Goal: Find specific page/section: Find specific page/section

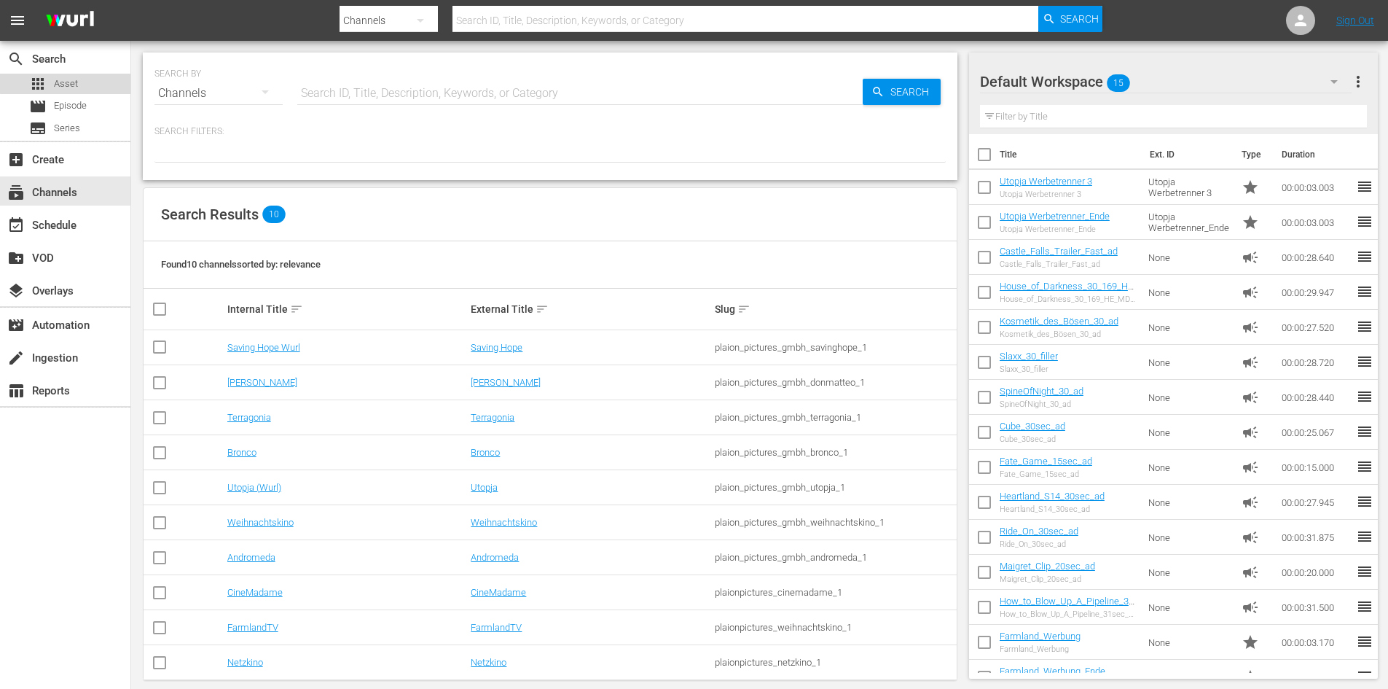
click at [93, 81] on div "apps Asset" at bounding box center [65, 84] width 130 height 20
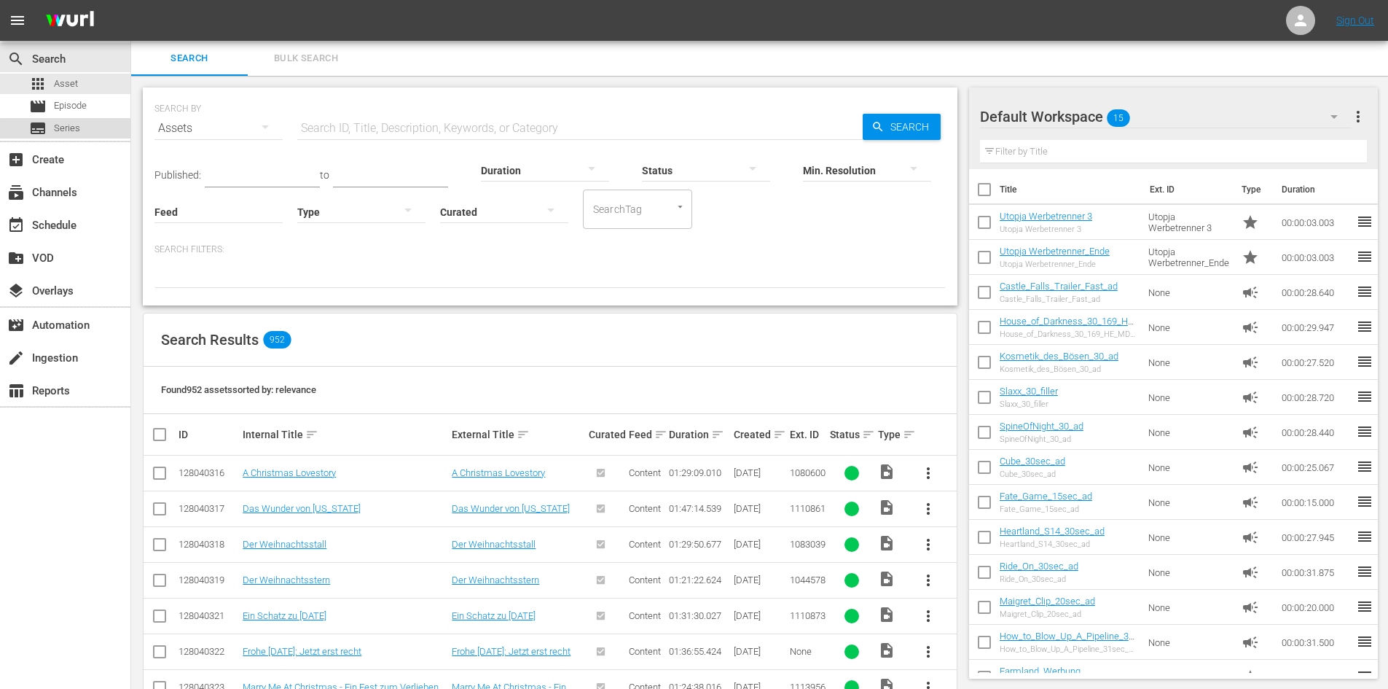
click at [72, 130] on span "Series" at bounding box center [67, 128] width 26 height 15
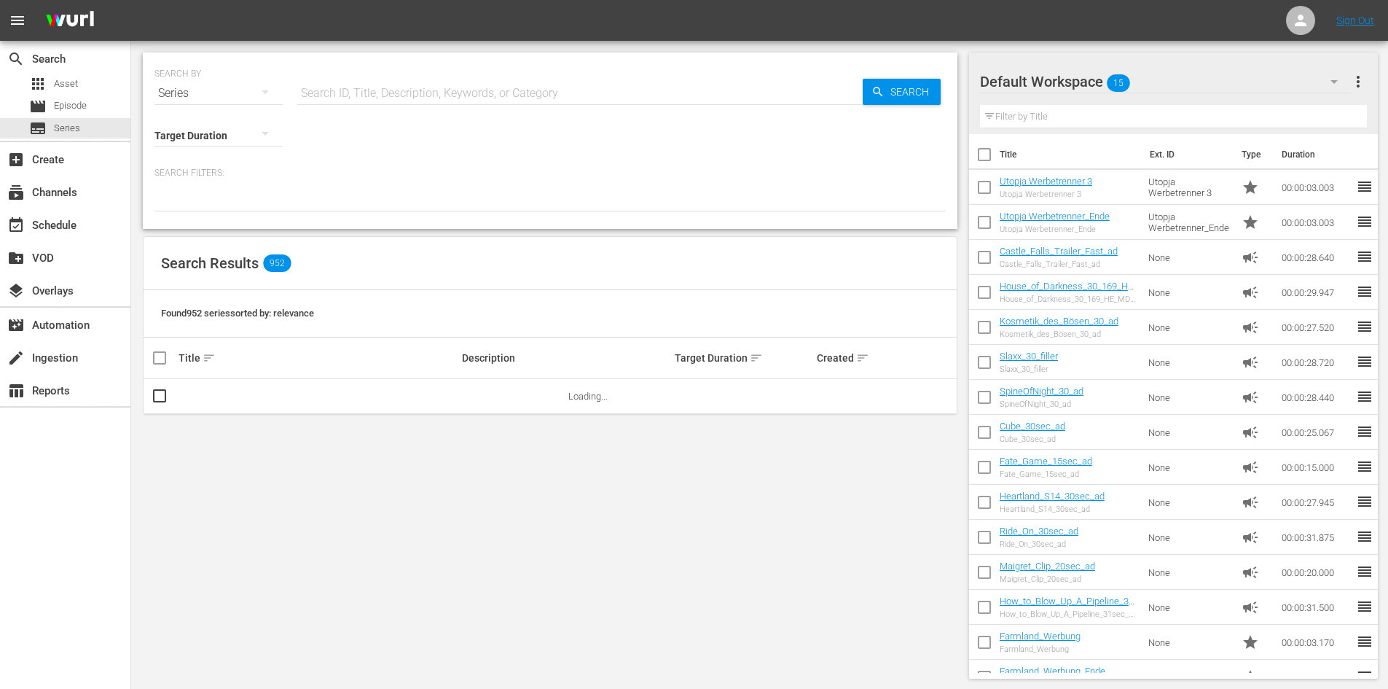
click at [69, 94] on div "apps Asset movie Episode subtitles Series" at bounding box center [65, 106] width 130 height 65
click at [69, 101] on span "Episode" at bounding box center [70, 105] width 33 height 15
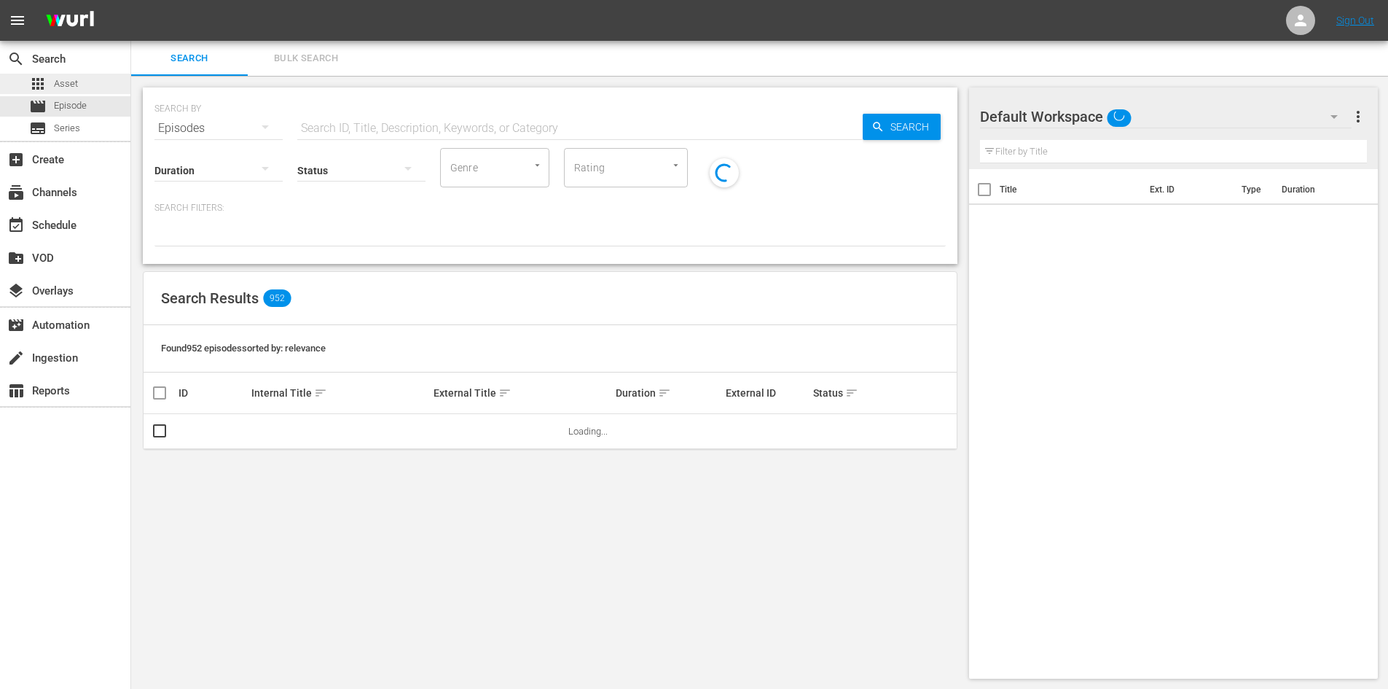
click at [69, 82] on span "Asset" at bounding box center [66, 84] width 24 height 15
